Goal: Task Accomplishment & Management: Manage account settings

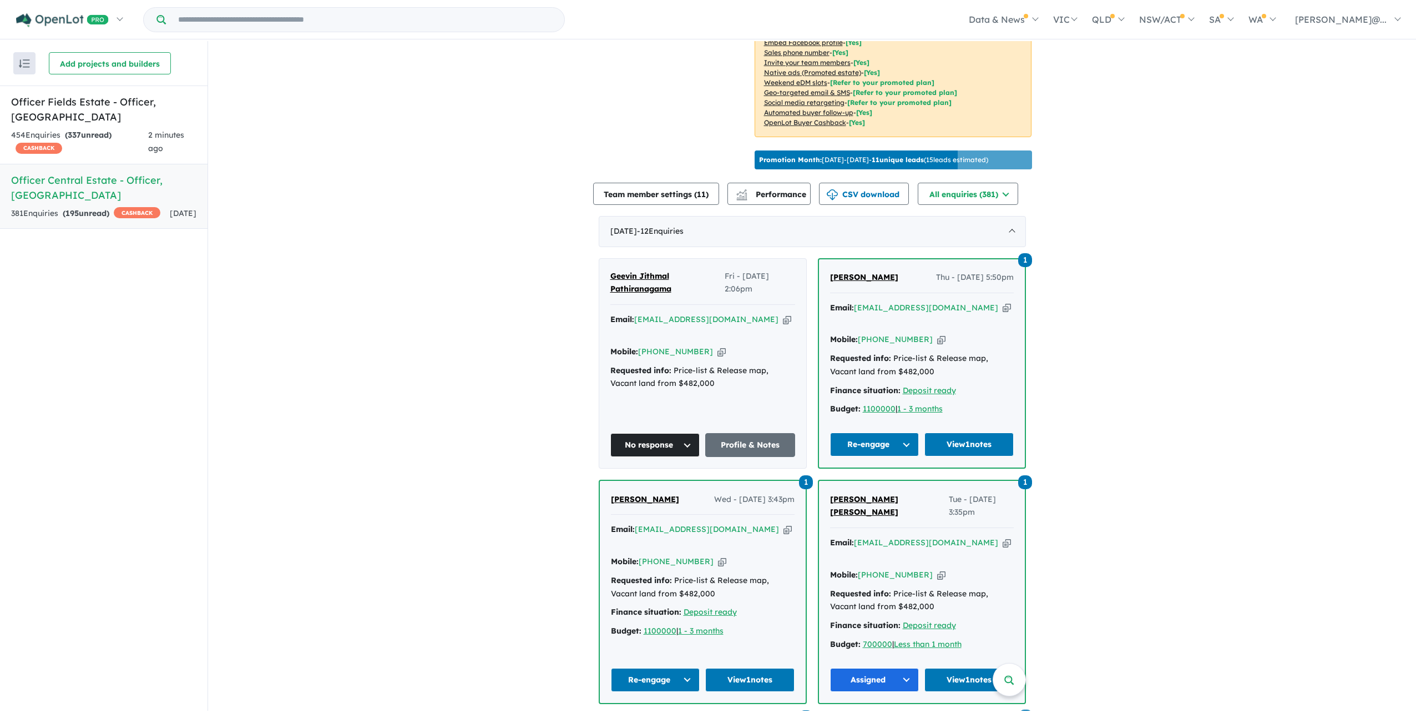
scroll to position [277, 0]
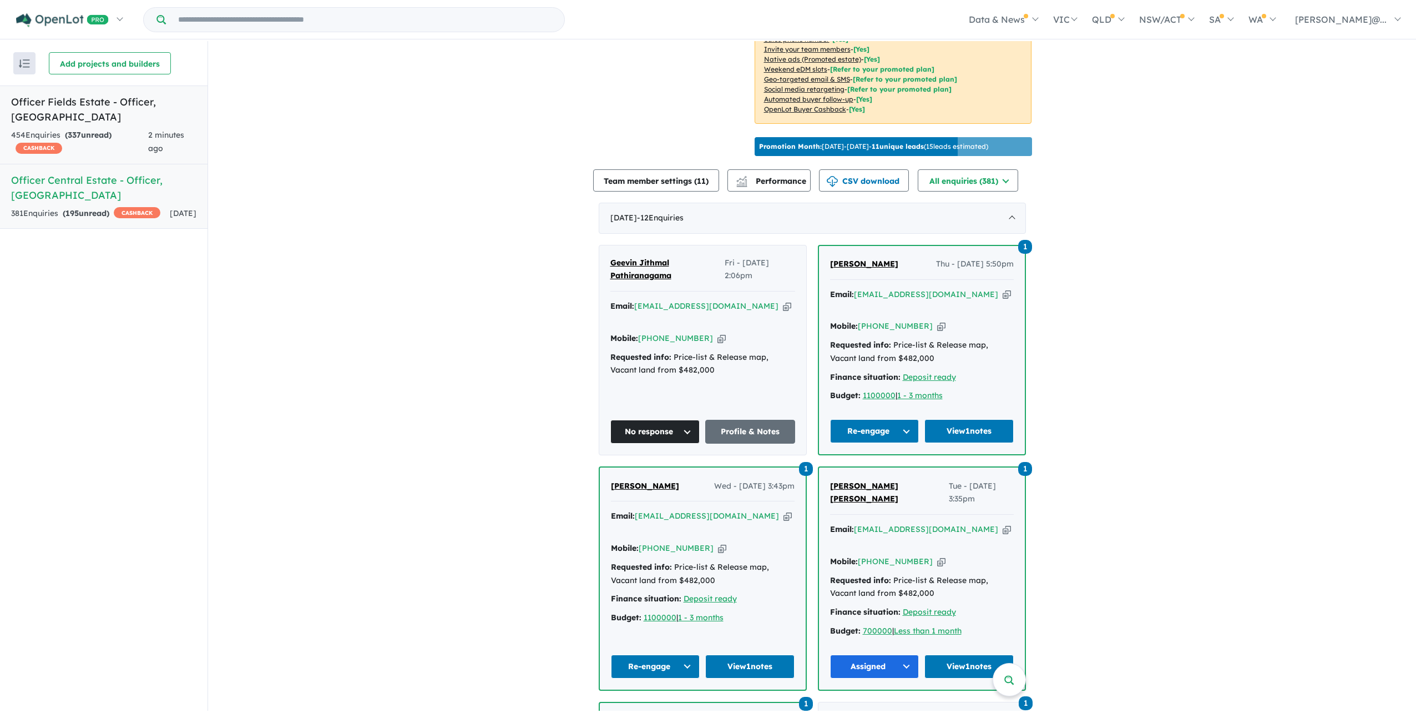
click at [139, 134] on div "454 Enquir ies ( 337 unread) CASHBACK" at bounding box center [79, 142] width 137 height 27
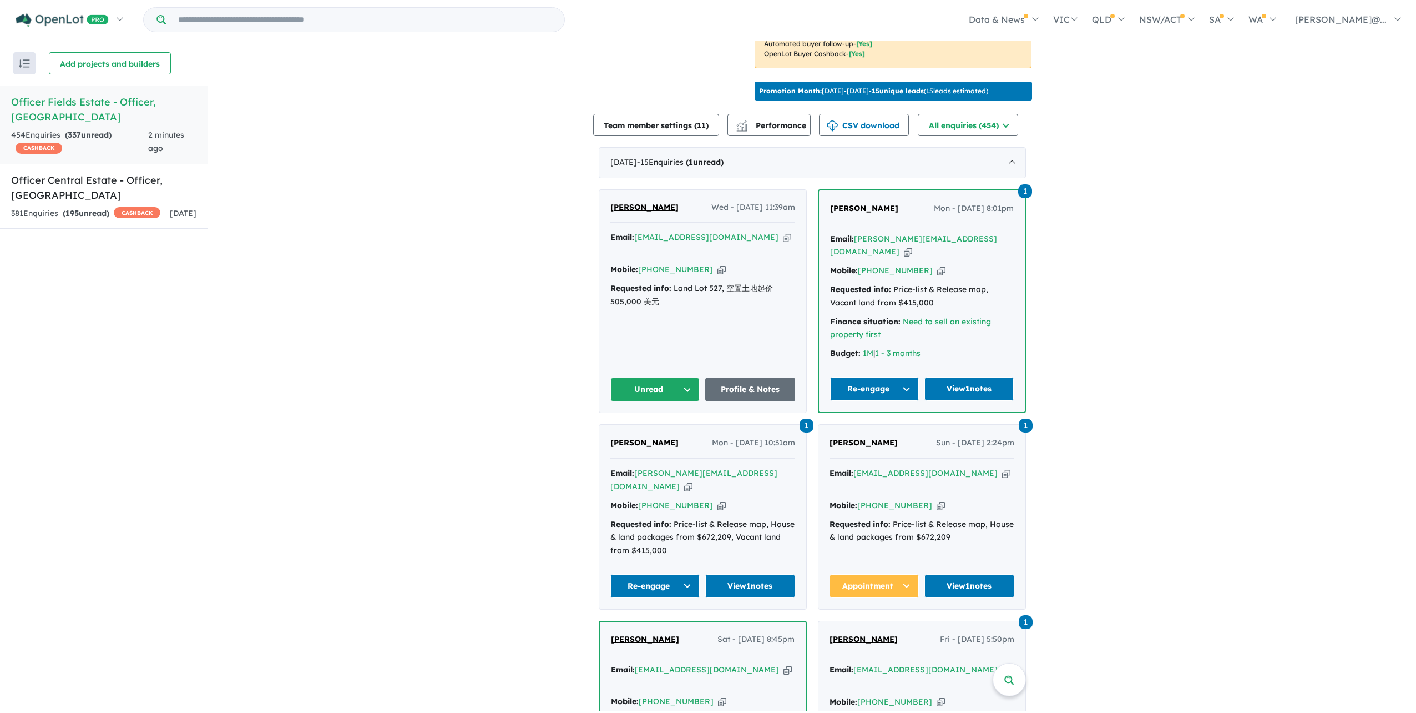
scroll to position [499, 0]
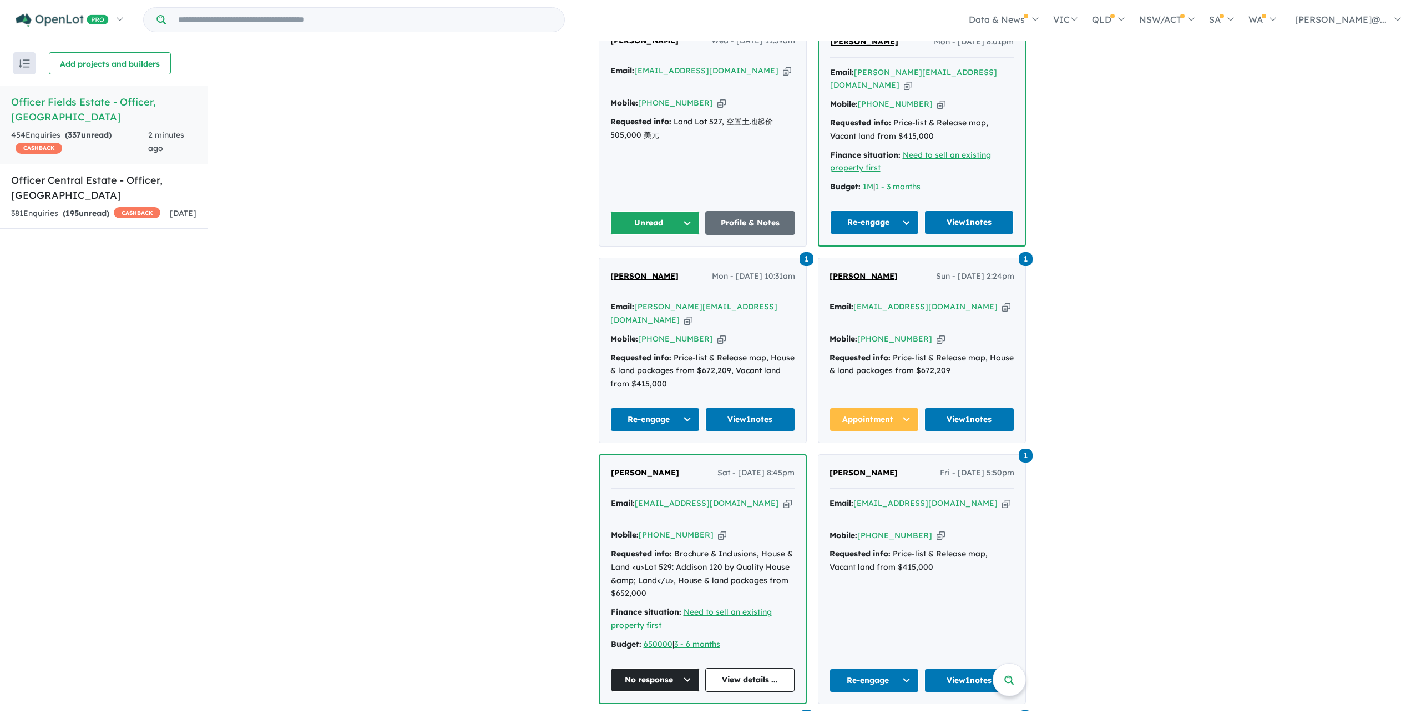
click at [874, 49] on link "[PERSON_NAME]" at bounding box center [864, 42] width 68 height 13
click at [656, 235] on button "Unread" at bounding box center [655, 223] width 90 height 24
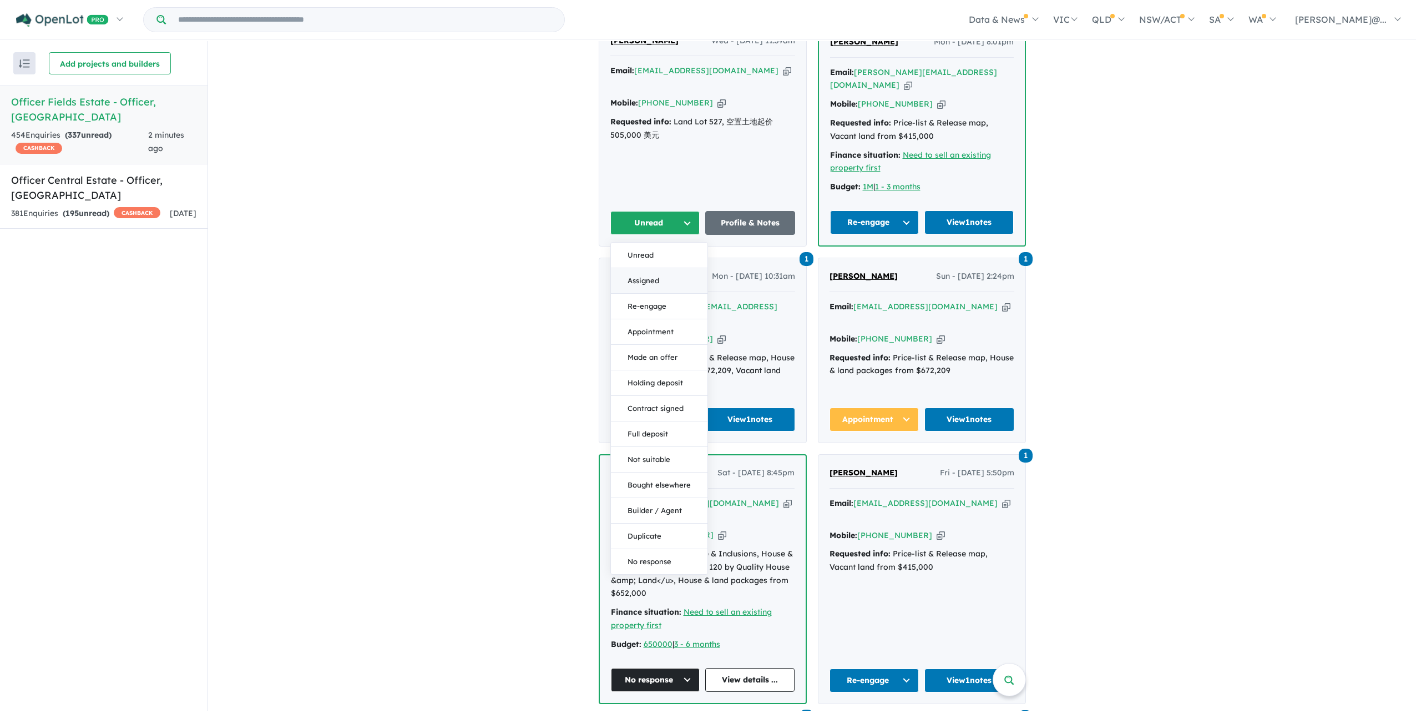
click at [669, 294] on button "Assigned" at bounding box center [659, 281] width 97 height 26
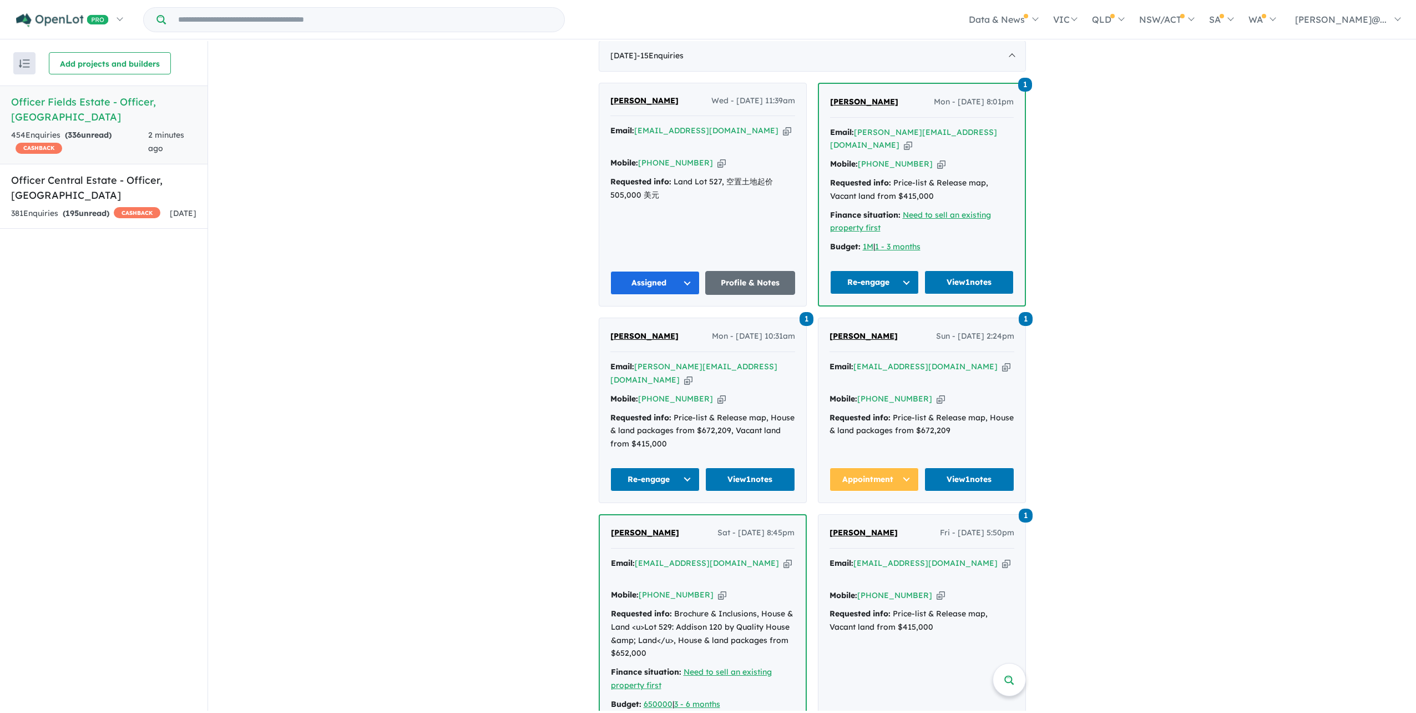
scroll to position [333, 0]
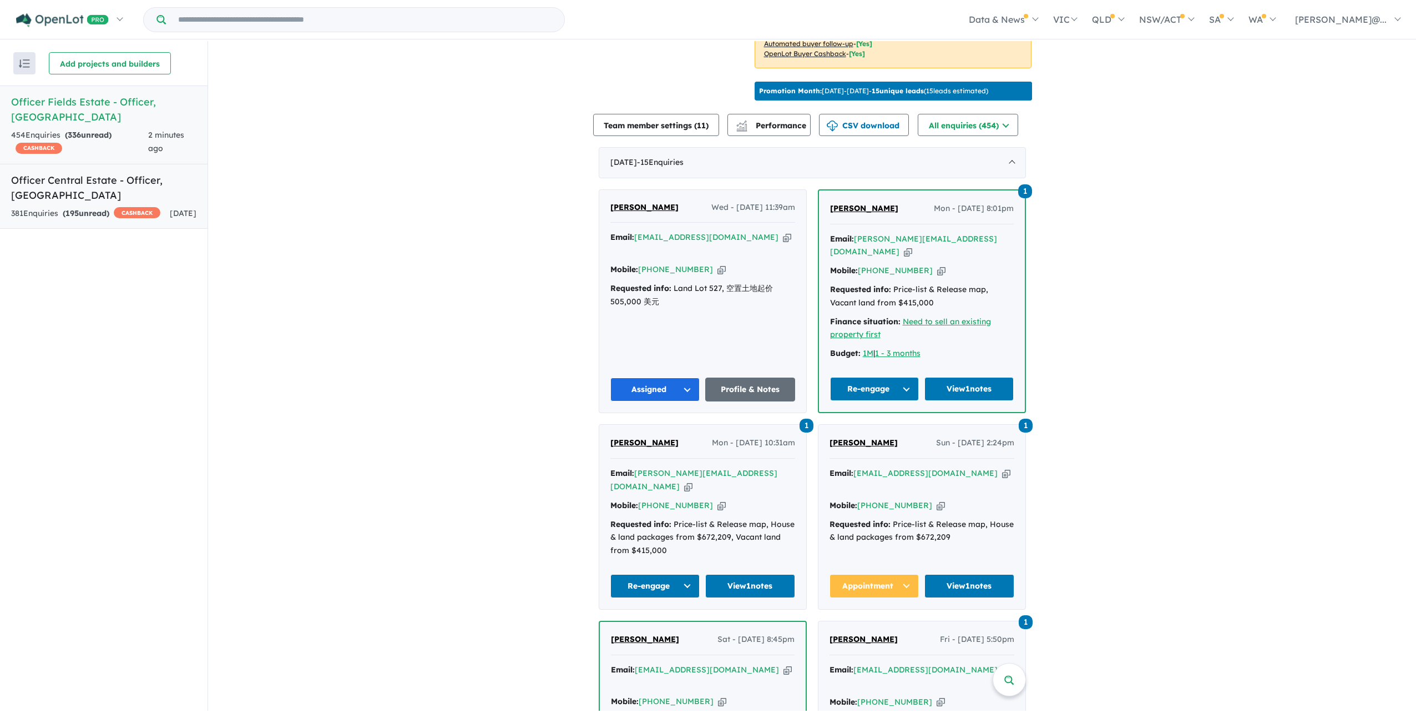
click at [109, 208] on strong "( 195 unread)" at bounding box center [86, 213] width 47 height 10
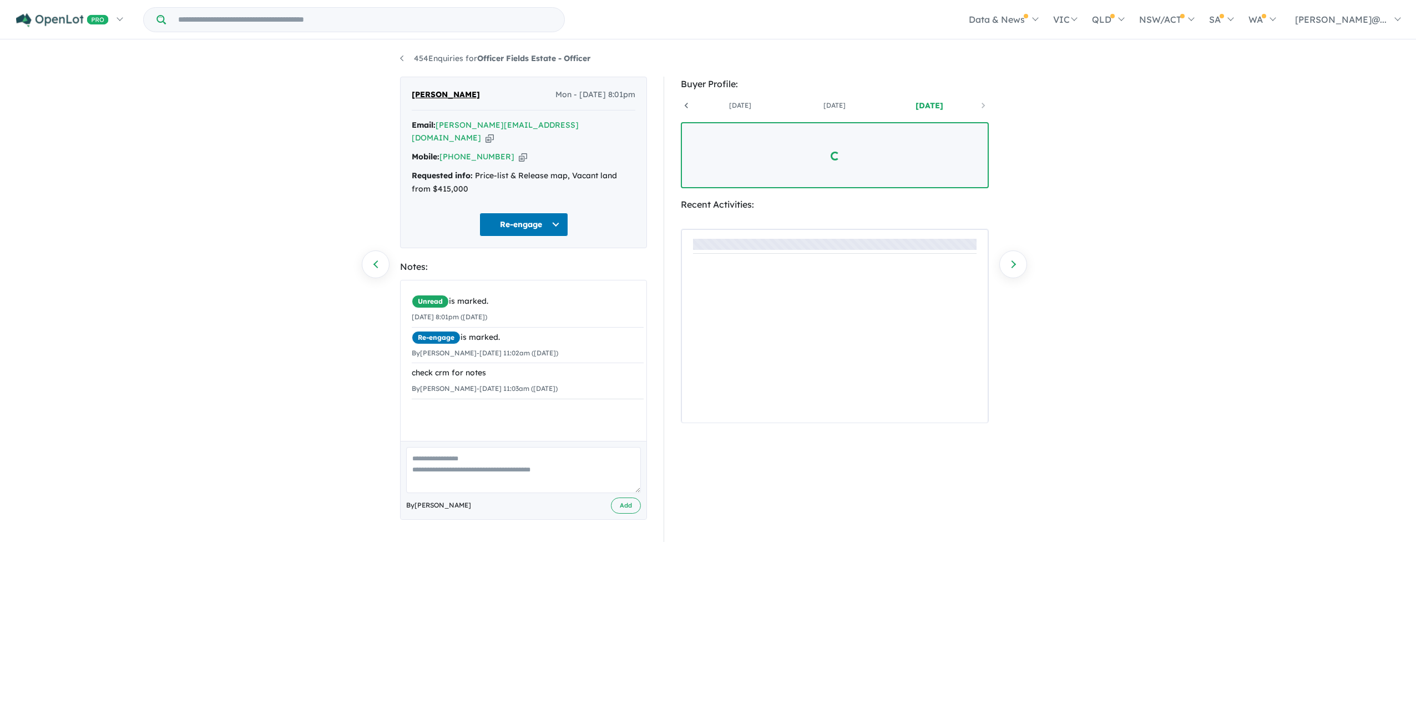
scroll to position [0, 82]
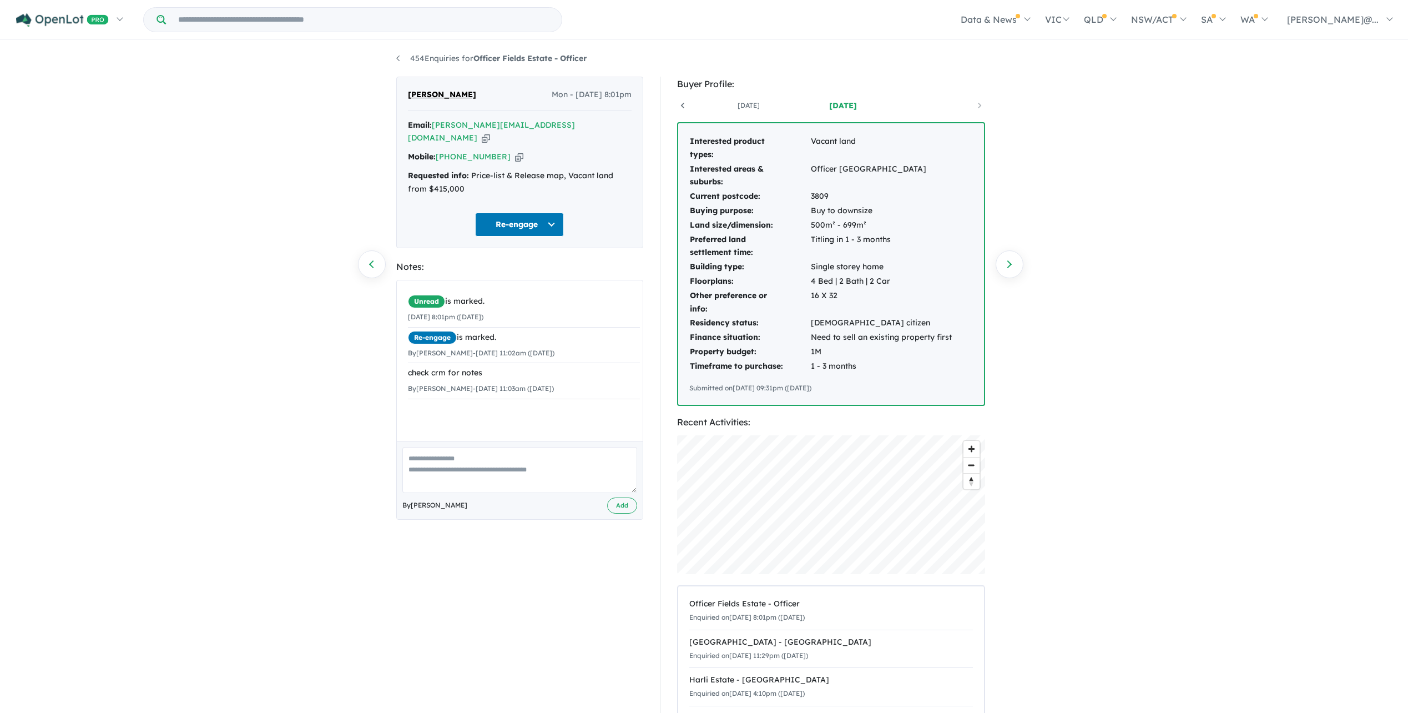
click at [533, 219] on button "Re-engage" at bounding box center [519, 225] width 89 height 24
click at [433, 410] on div "Unread is marked. [DATE] 8:01pm ([DATE]) Re-engage is marked. By [PERSON_NAME] …" at bounding box center [524, 345] width 254 height 130
click at [397, 63] on link "454 Enquiries for Officer Fields Estate - Officer" at bounding box center [491, 58] width 190 height 10
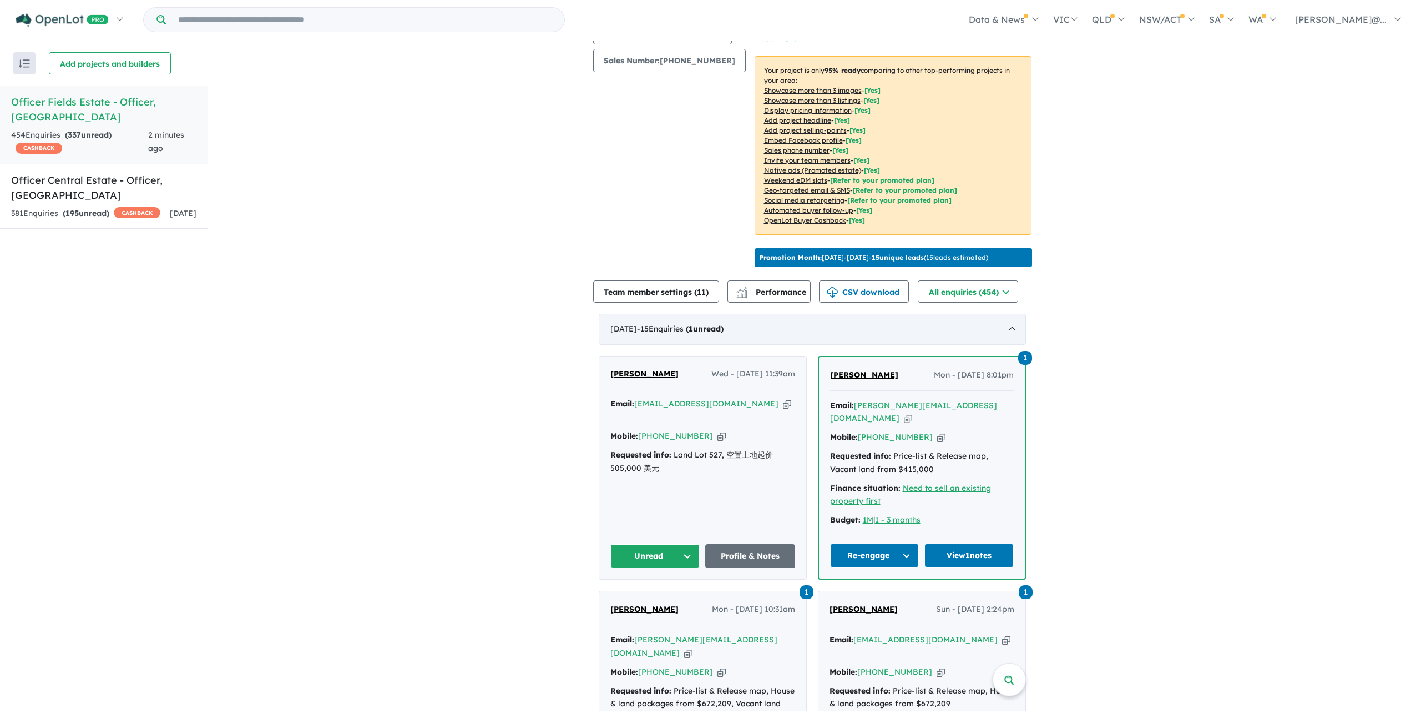
scroll to position [388, 0]
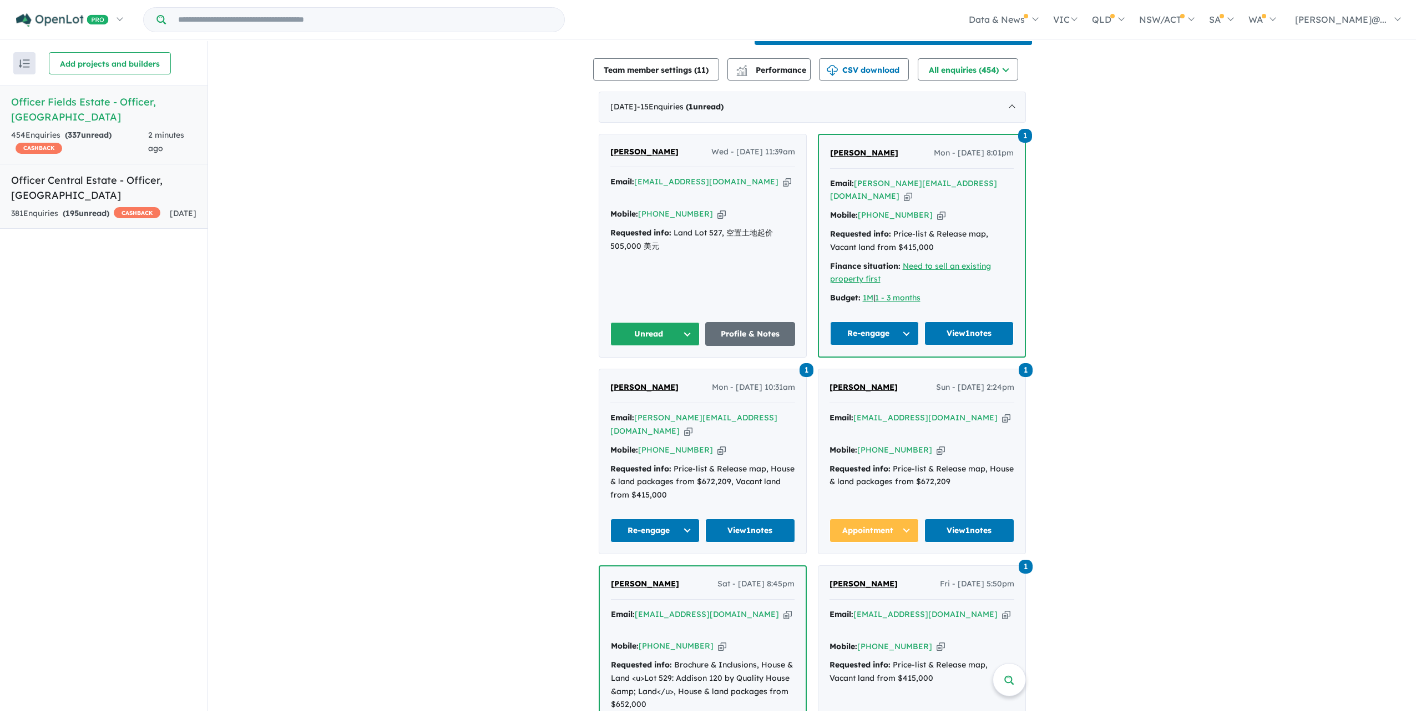
click at [138, 207] on div "381 Enquir ies ( 195 unread) CASHBACK" at bounding box center [85, 213] width 149 height 13
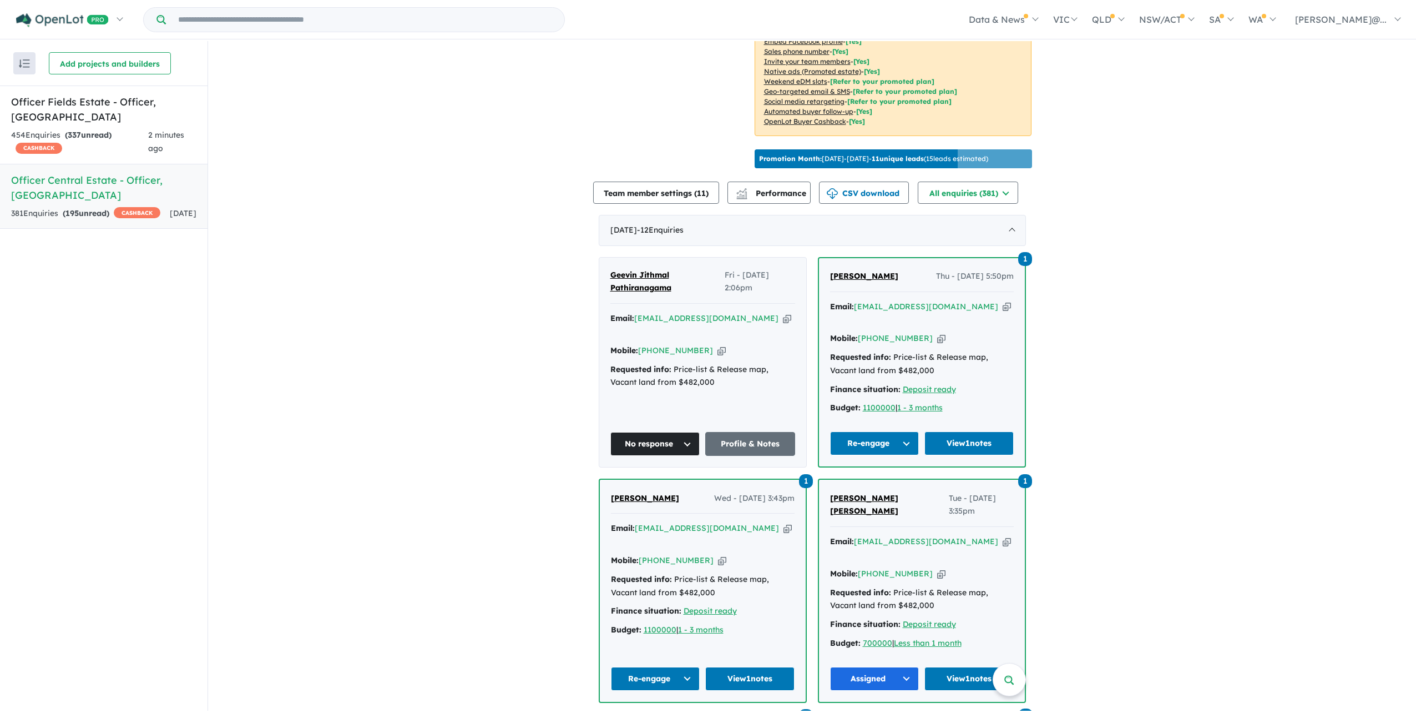
scroll to position [266, 0]
click at [152, 150] on link "Officer Fields Estate - Officer , VIC 454 Enquir ies ( 337 unread) CASHBACK 2 m…" at bounding box center [104, 124] width 208 height 79
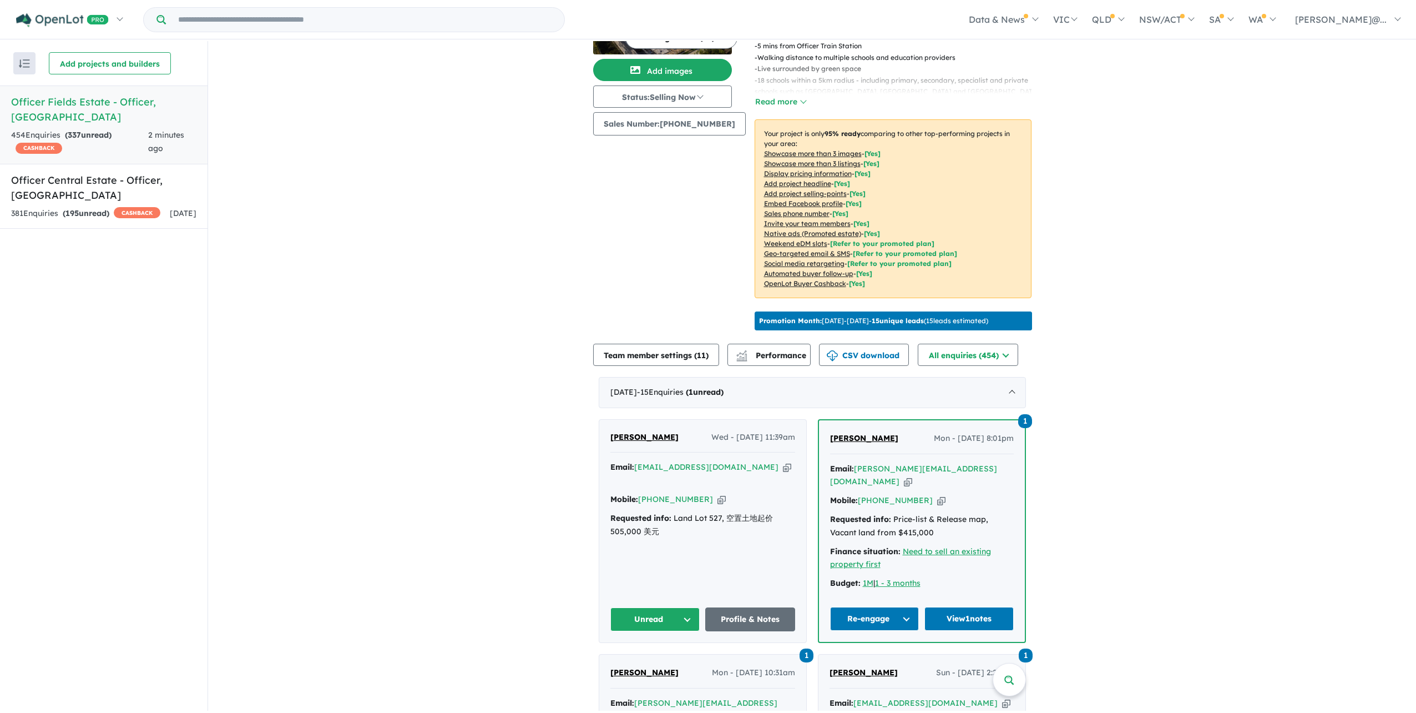
scroll to position [266, 0]
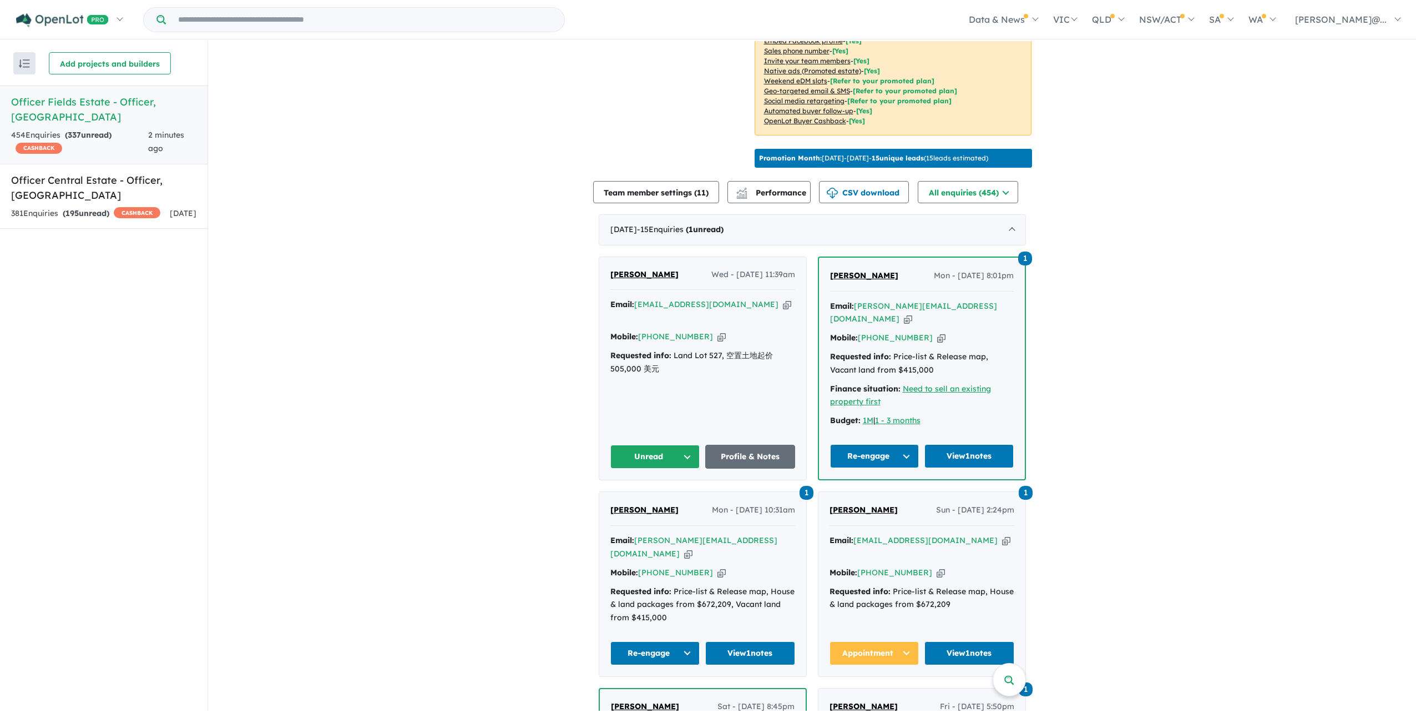
click at [629, 279] on span "[PERSON_NAME]" at bounding box center [644, 274] width 68 height 10
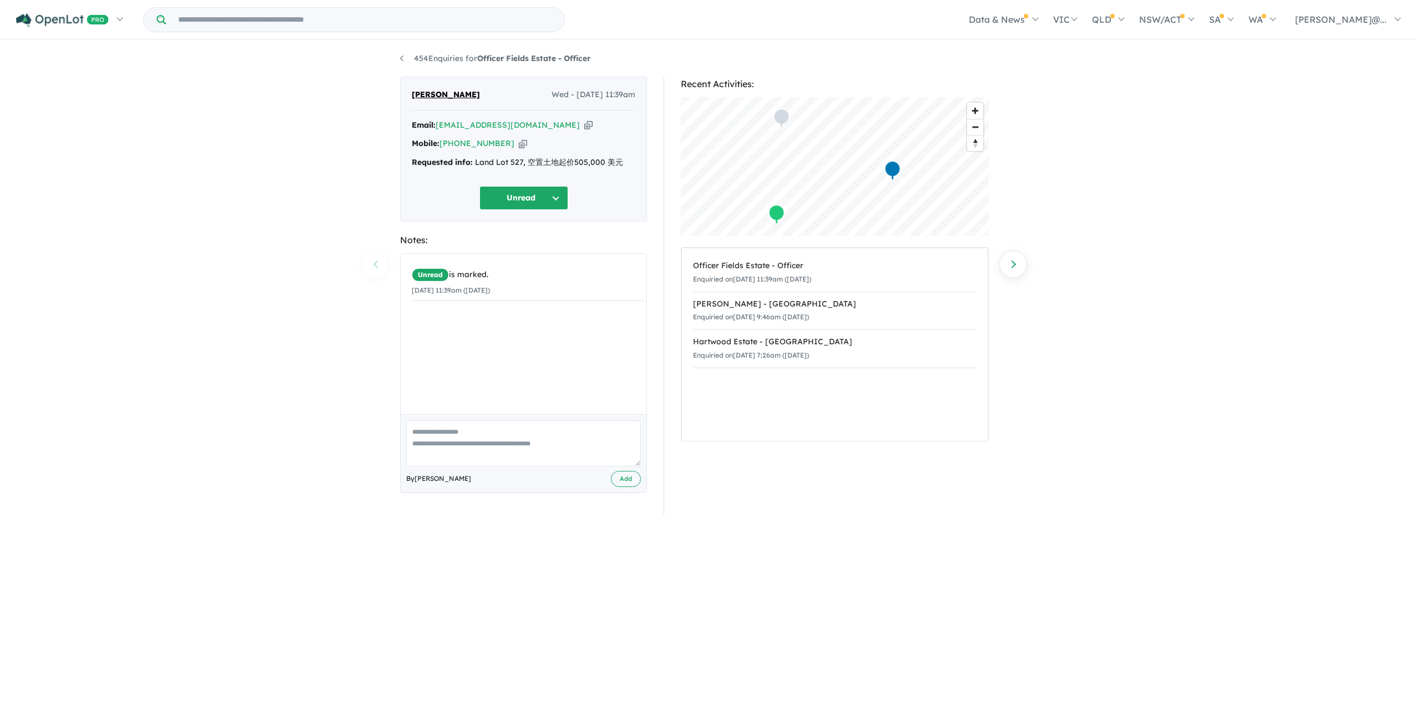
click at [522, 149] on icon "button" at bounding box center [523, 144] width 8 height 12
click at [401, 62] on link "454 Enquiries for Officer Fields Estate - Officer" at bounding box center [495, 58] width 190 height 10
